Goal: Participate in discussion: Engage in conversation with other users on a specific topic

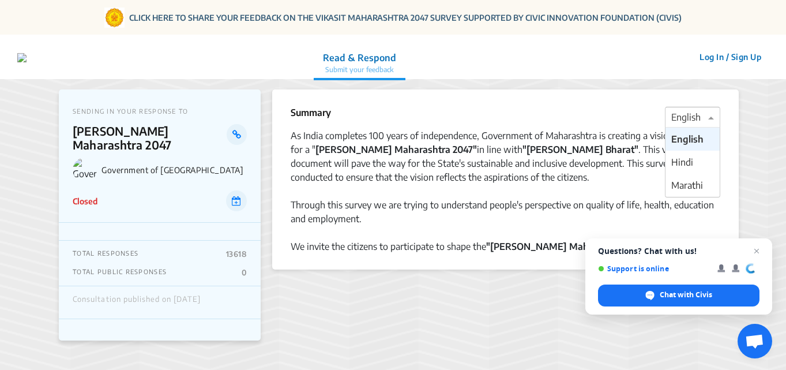
click at [712, 116] on span at bounding box center [712, 117] width 14 height 14
click at [700, 187] on span "Marathi" at bounding box center [687, 185] width 32 height 12
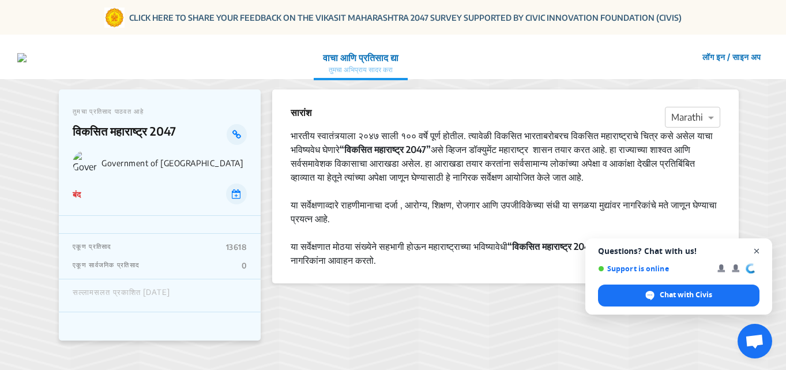
click at [757, 249] on span "Open chat" at bounding box center [757, 251] width 14 height 14
